Goal: Obtain resource: Download file/media

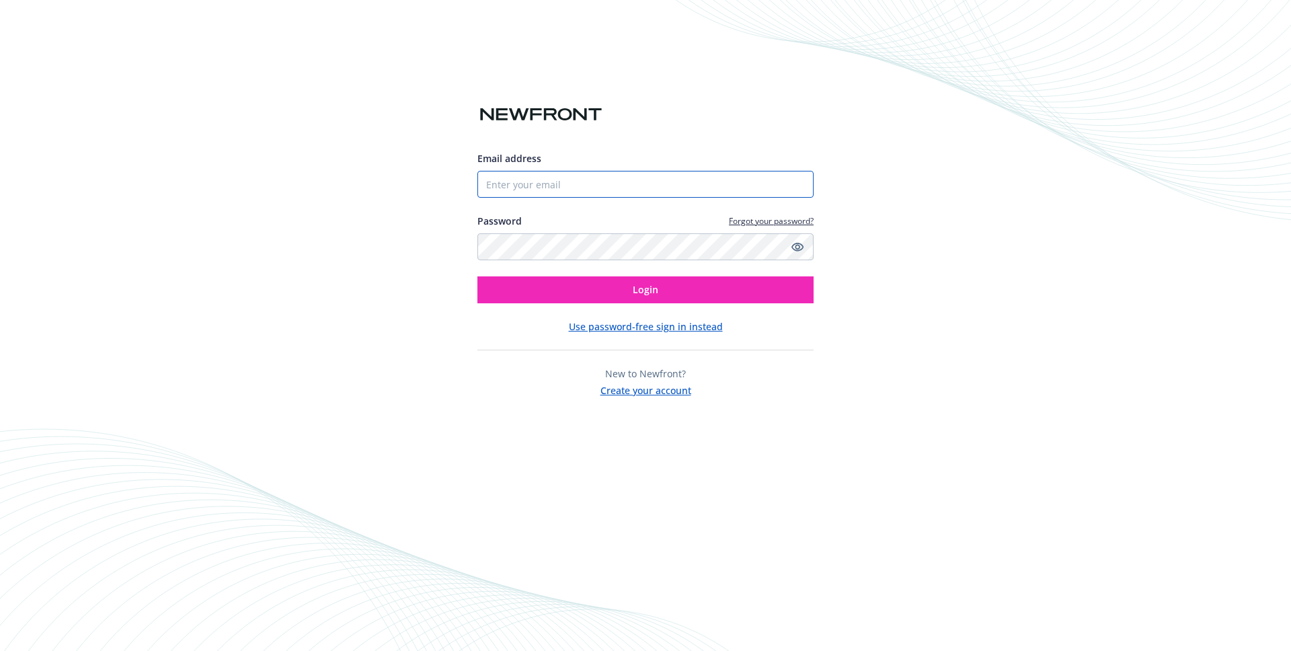
type input "[PERSON_NAME][EMAIL_ADDRESS][DOMAIN_NAME]"
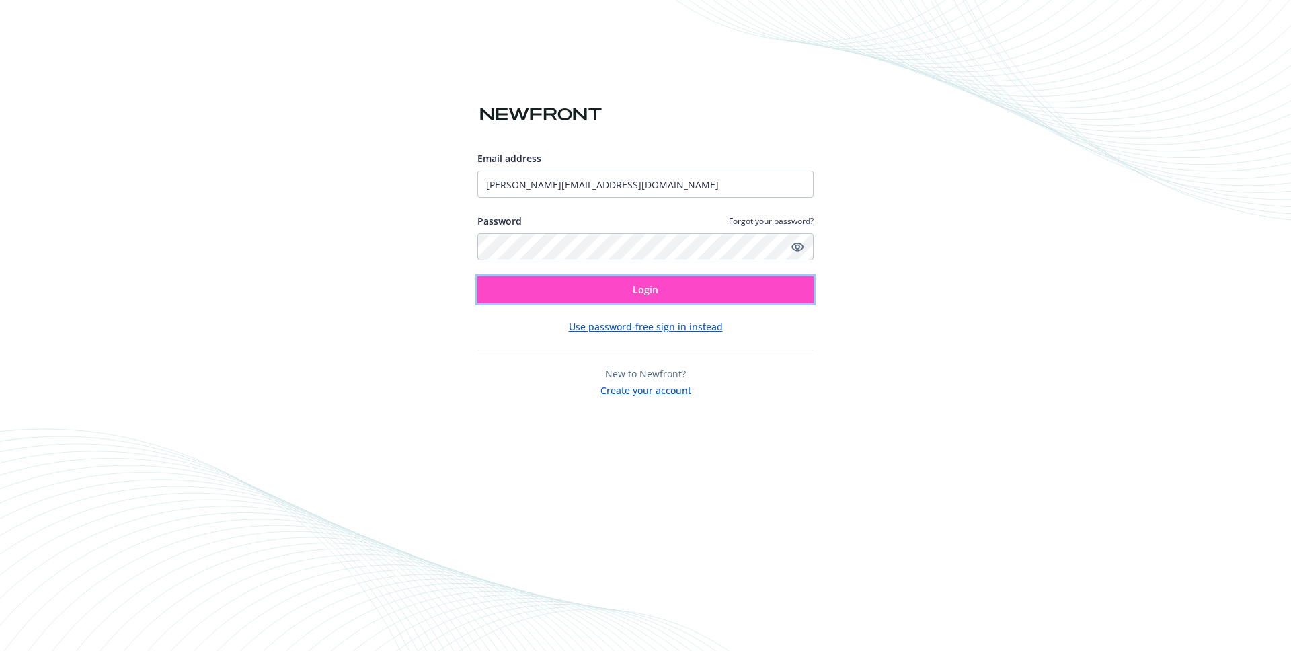
click at [687, 297] on button "Login" at bounding box center [645, 289] width 336 height 27
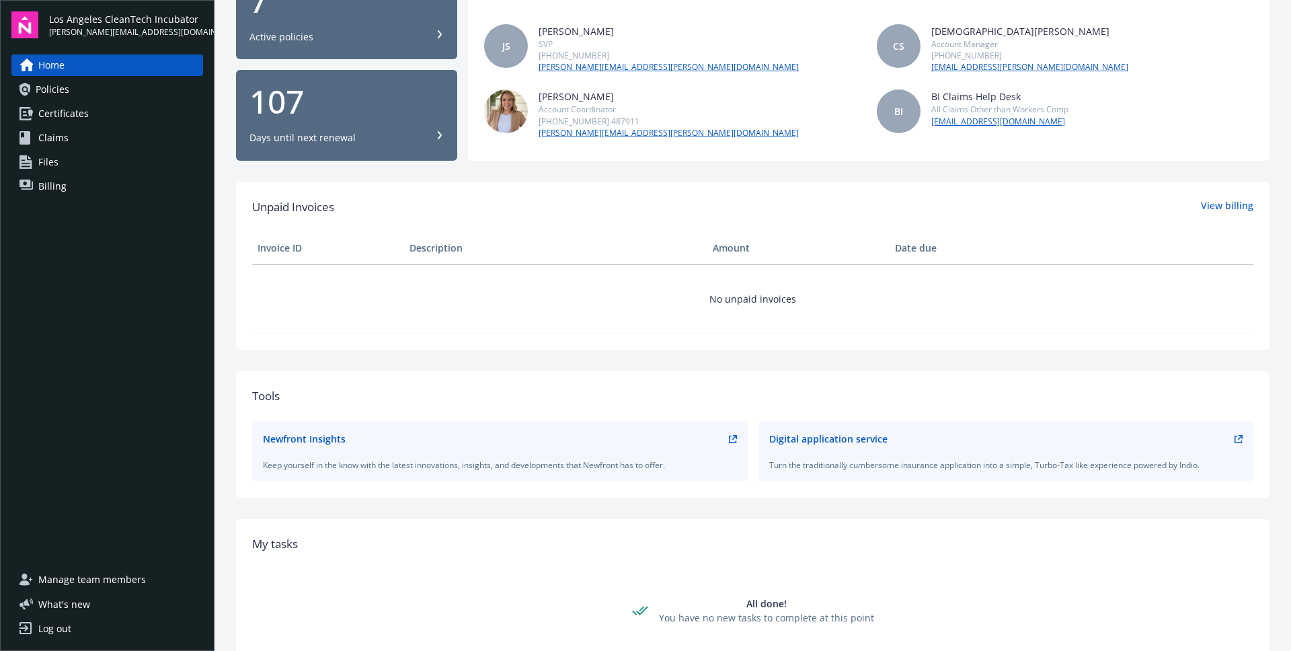
scroll to position [317, 0]
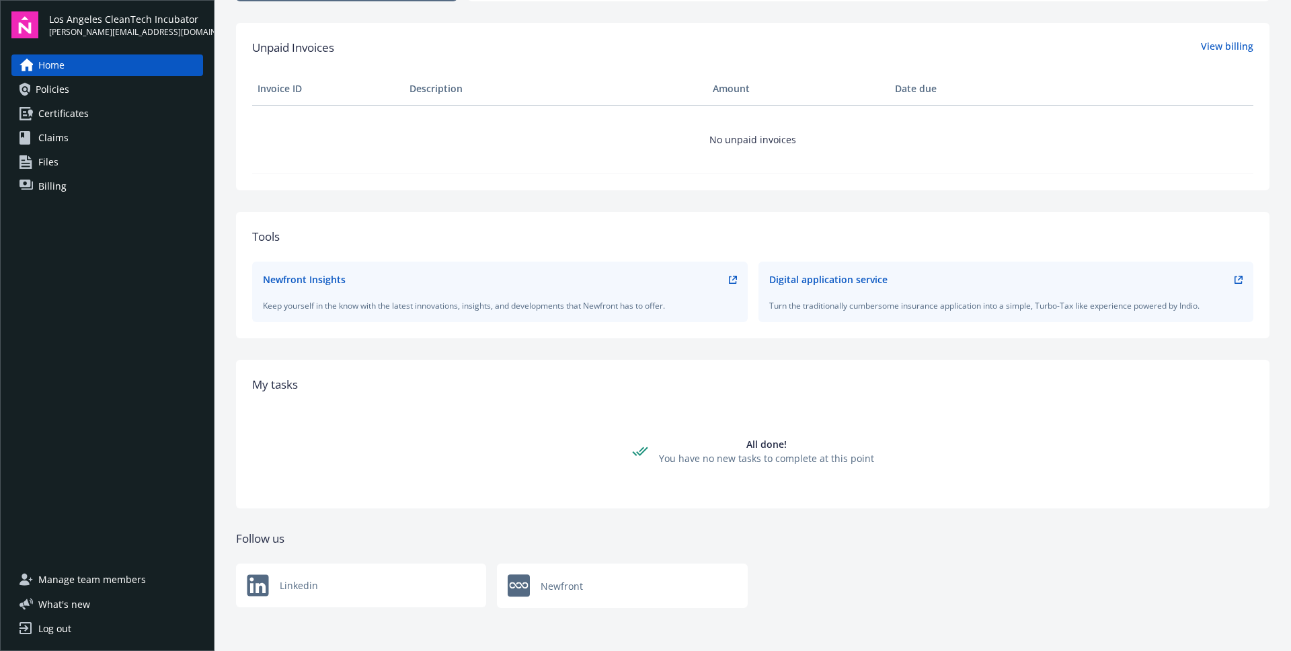
click at [77, 116] on span "Certificates" at bounding box center [63, 114] width 50 height 22
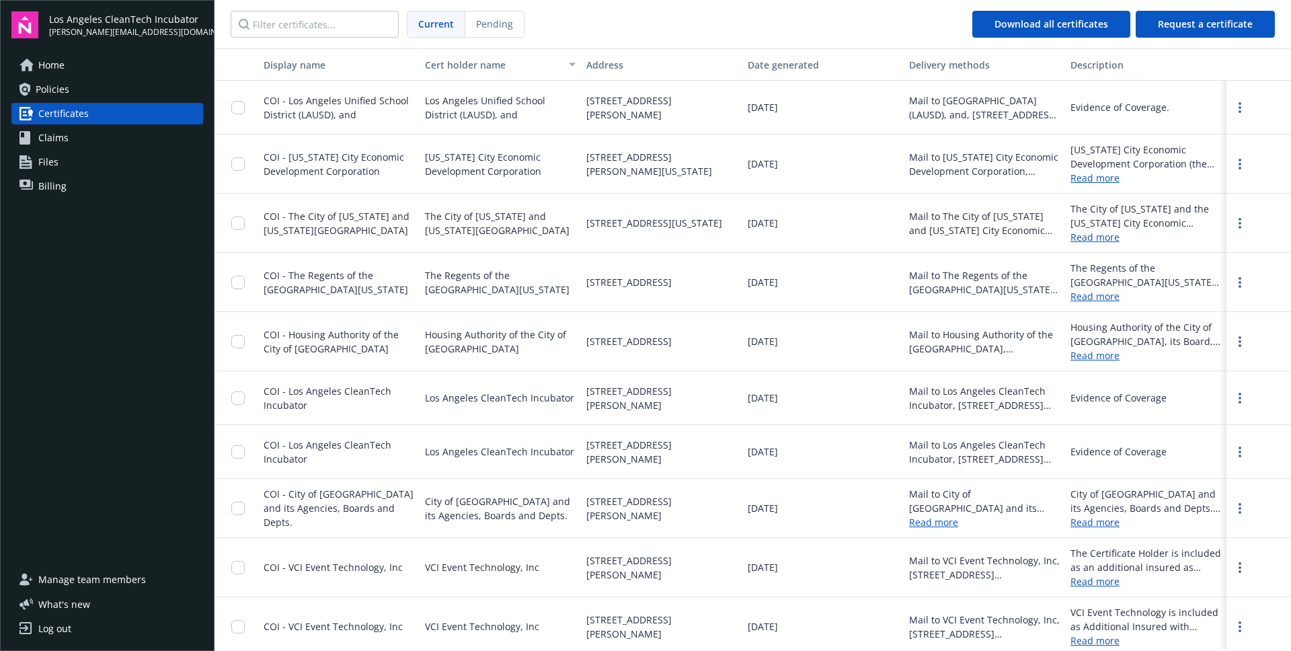
click at [310, 169] on span "COI - New York City Economic Development Corporation" at bounding box center [334, 164] width 141 height 27
click at [1091, 178] on link "Read more" at bounding box center [1145, 178] width 151 height 14
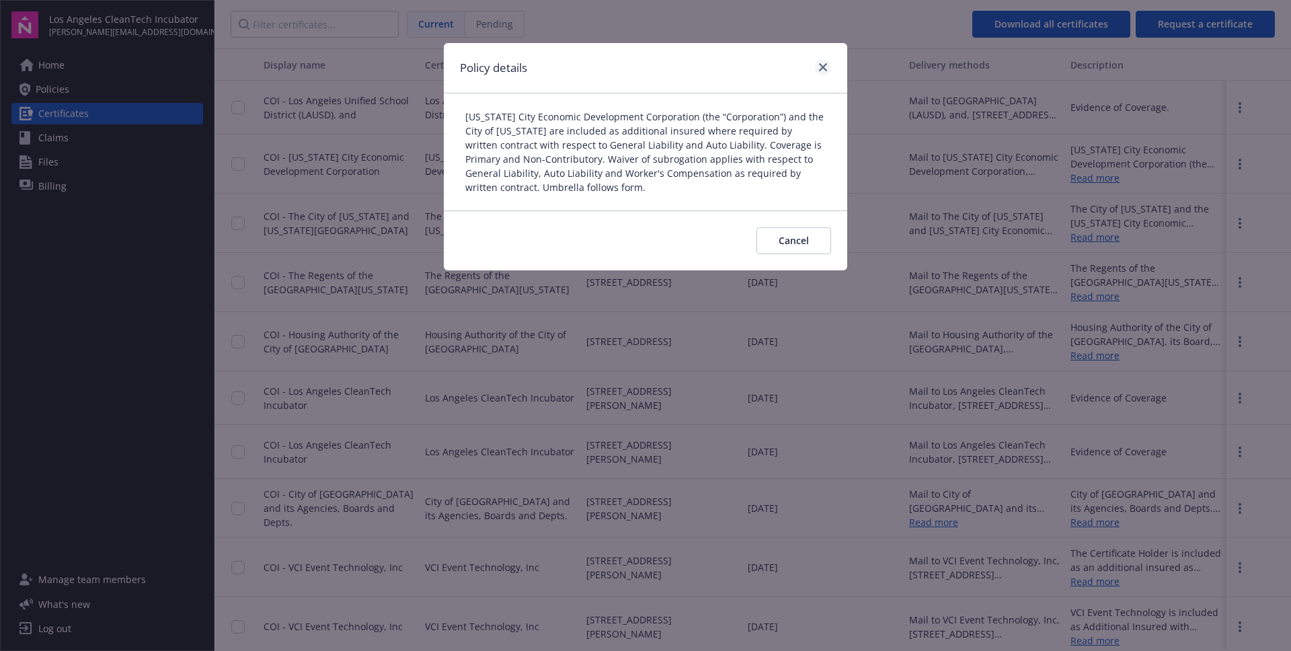
drag, startPoint x: 814, startPoint y: 62, endPoint x: 824, endPoint y: 65, distance: 10.6
click at [816, 63] on div at bounding box center [821, 67] width 22 height 17
click at [826, 65] on icon "close" at bounding box center [823, 67] width 8 height 8
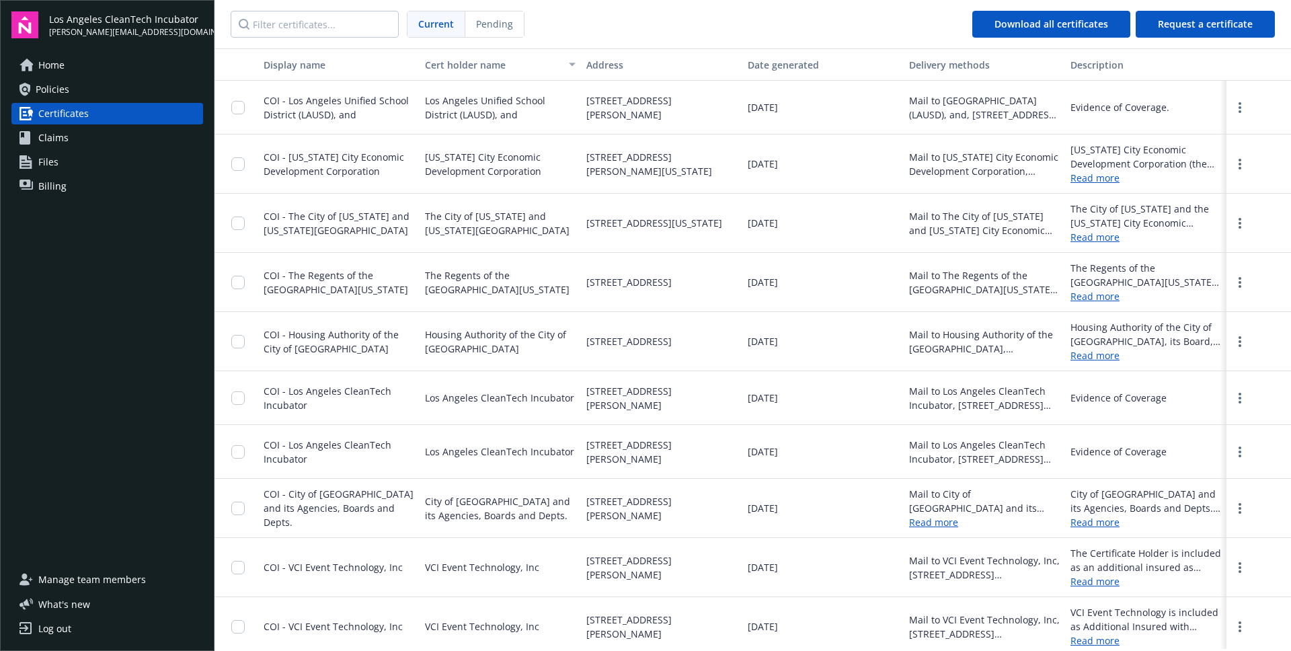
drag, startPoint x: 290, startPoint y: 154, endPoint x: 298, endPoint y: 153, distance: 8.1
click at [297, 153] on span "COI - New York City Economic Development Corporation" at bounding box center [334, 164] width 141 height 27
drag, startPoint x: 255, startPoint y: 161, endPoint x: 227, endPoint y: 171, distance: 30.0
click at [253, 162] on div at bounding box center [236, 163] width 44 height 59
click at [237, 169] on div at bounding box center [236, 163] width 44 height 59
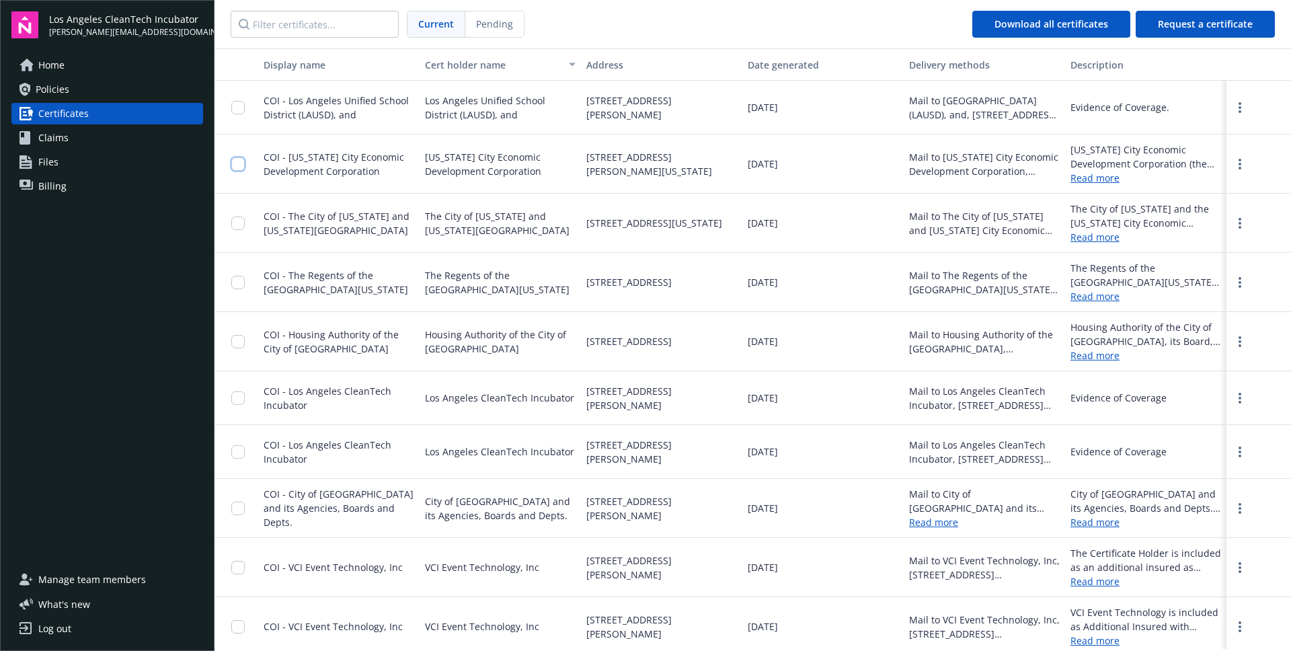
click at [241, 168] on input "checkbox" at bounding box center [237, 163] width 13 height 13
click at [1250, 163] on div at bounding box center [1258, 163] width 65 height 59
click at [1243, 165] on link "more" at bounding box center [1240, 164] width 16 height 16
click at [1191, 194] on link "Download" at bounding box center [1203, 191] width 88 height 27
click at [142, 101] on div "Home Policies Certificates Claims Files Billing" at bounding box center [107, 125] width 192 height 143
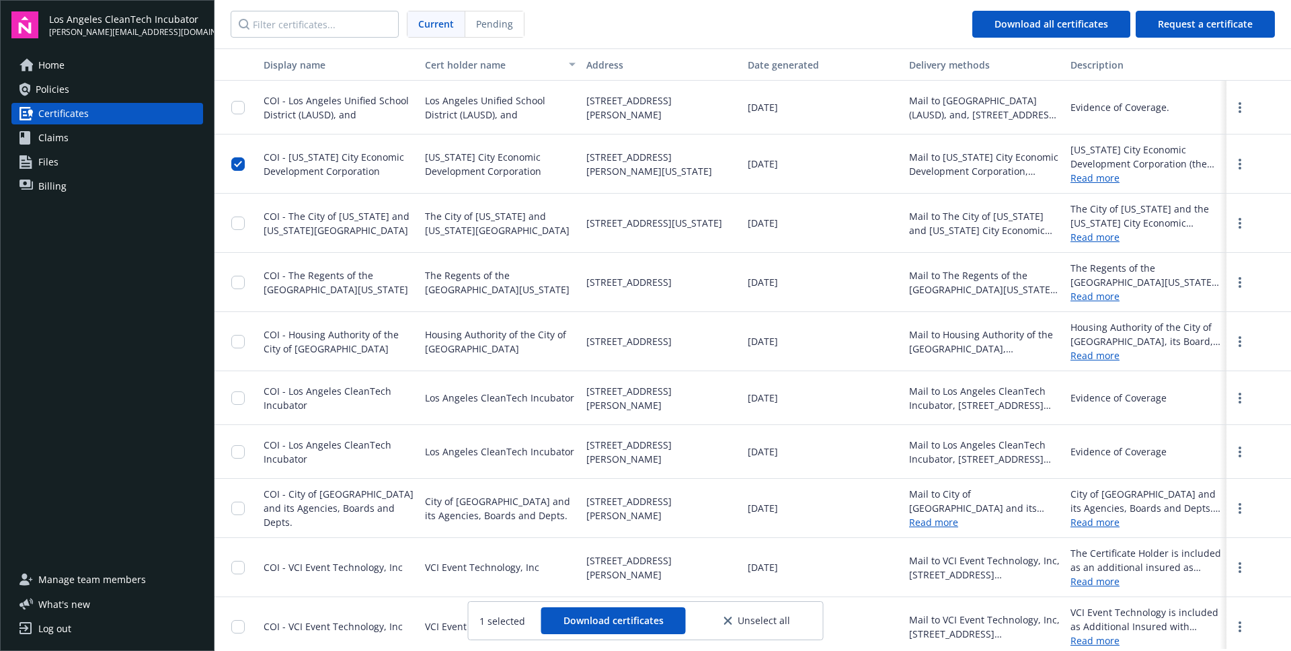
click at [144, 96] on link "Policies" at bounding box center [107, 90] width 192 height 22
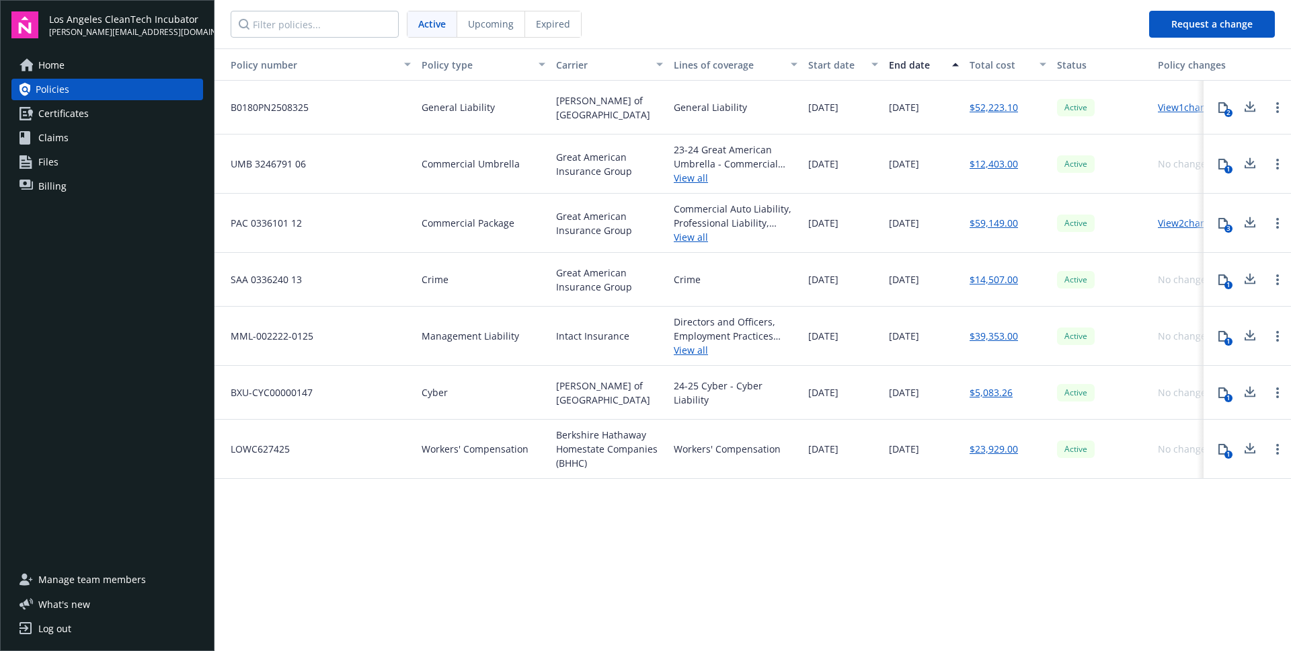
click at [695, 241] on link "View all" at bounding box center [736, 237] width 124 height 14
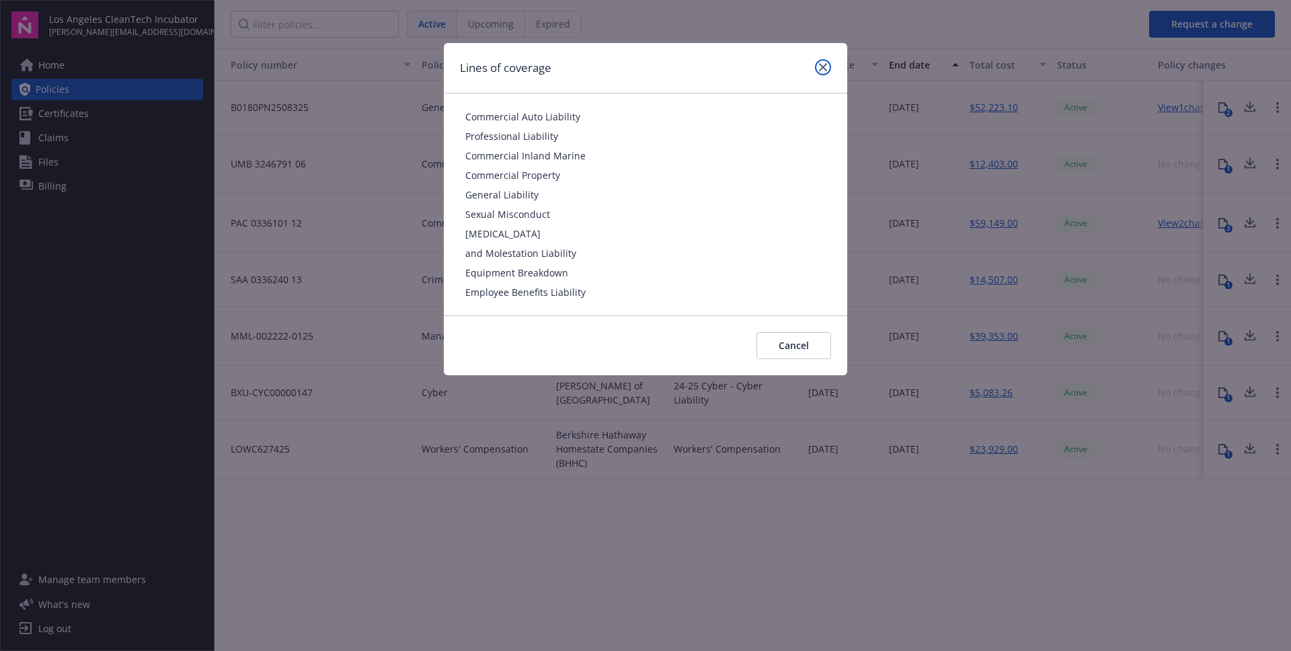
click at [822, 64] on icon "close" at bounding box center [823, 67] width 8 height 8
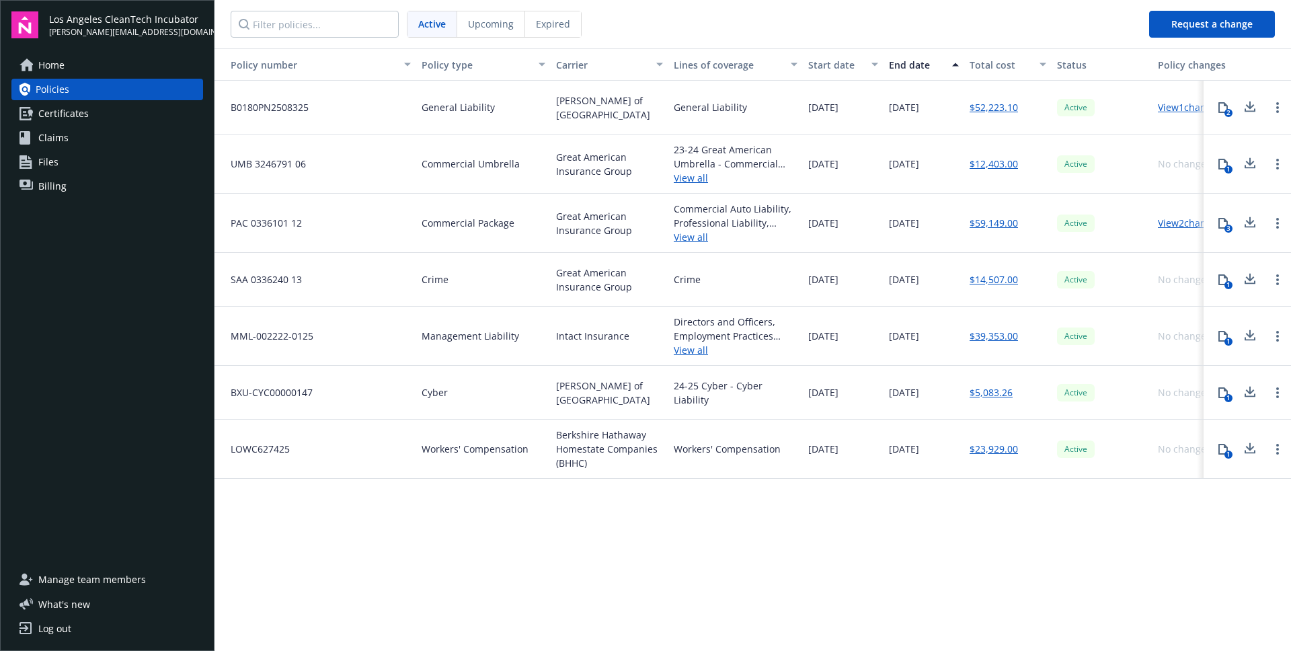
click at [1187, 219] on link "View 2 changes" at bounding box center [1190, 223] width 64 height 13
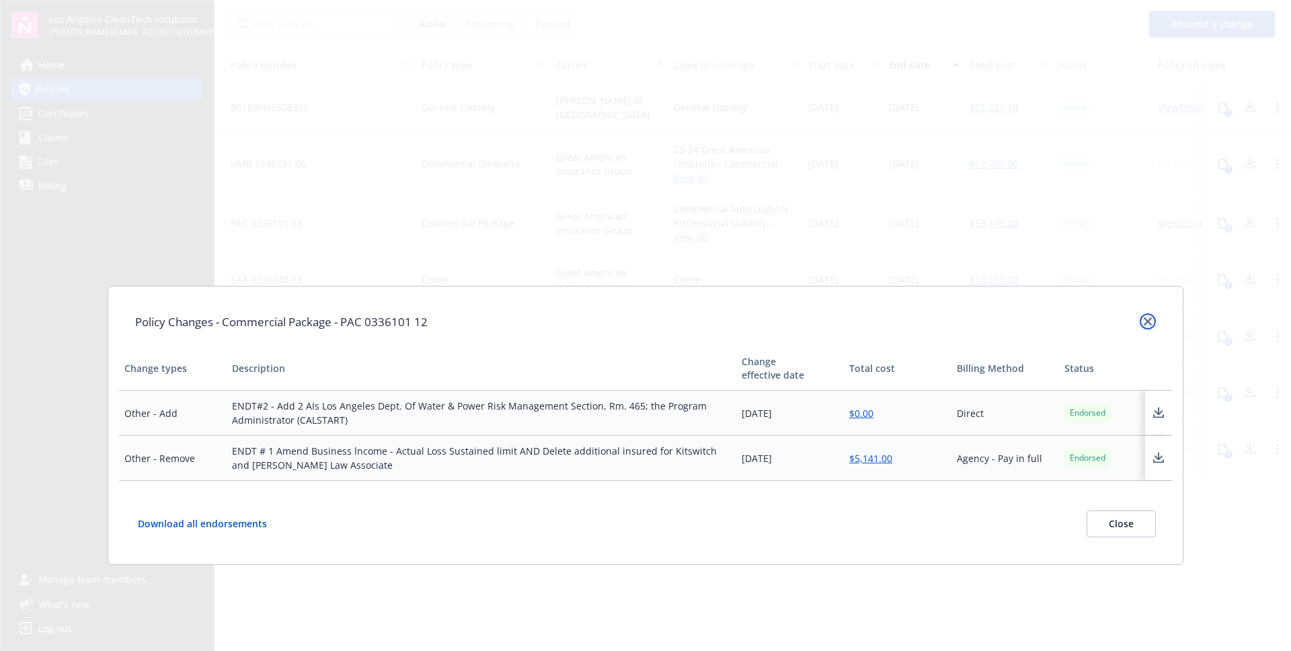
click at [1148, 322] on icon "close" at bounding box center [1148, 321] width 8 height 8
